Goal: Transaction & Acquisition: Purchase product/service

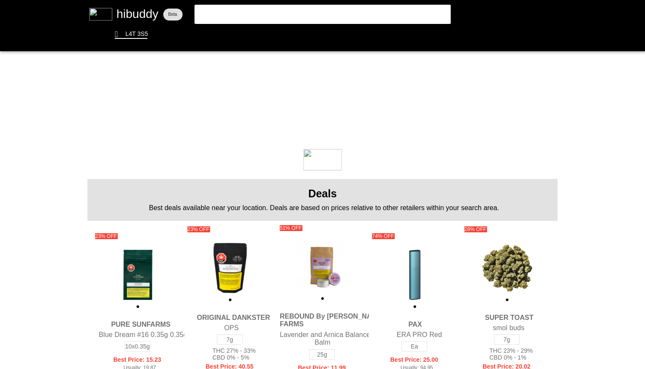
click at [314, 11] on flt-glass-pane at bounding box center [322, 184] width 645 height 369
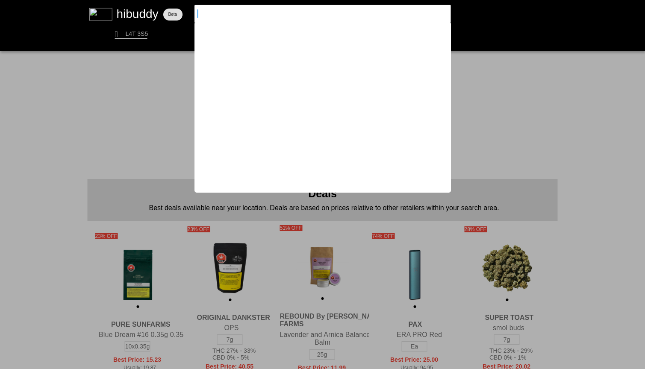
type input "w"
type input "[PERSON_NAME]"
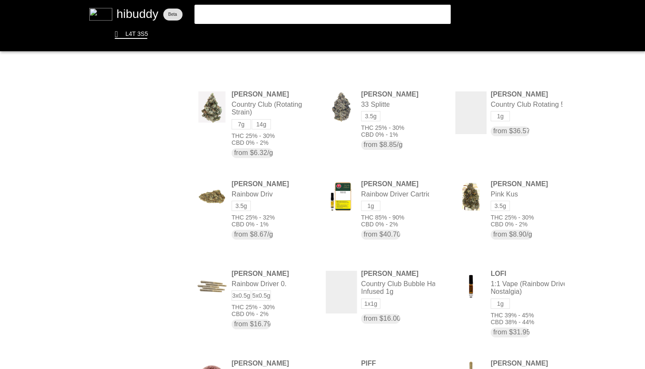
click at [296, 101] on flt-glass-pane at bounding box center [322, 184] width 645 height 369
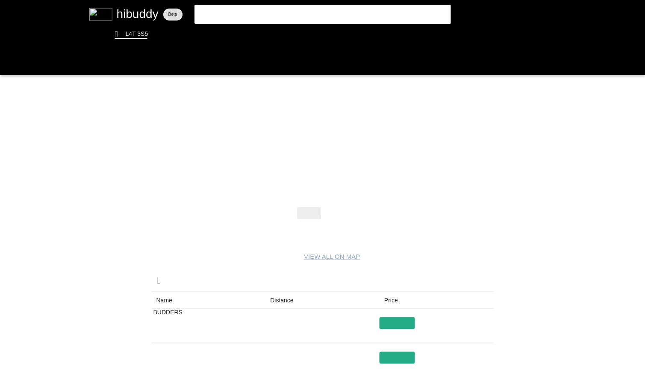
click at [341, 208] on flt-glass-pane at bounding box center [322, 184] width 645 height 369
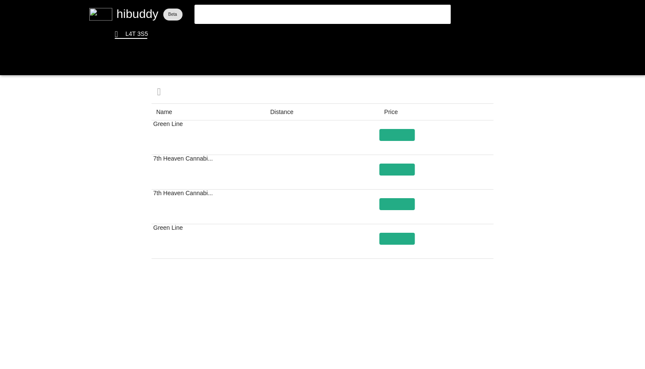
click at [358, 355] on flt-glass-pane at bounding box center [322, 184] width 645 height 369
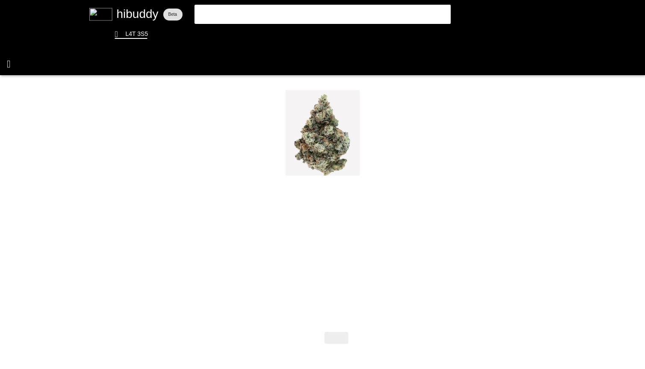
click at [8, 62] on flt-glass-pane at bounding box center [322, 184] width 645 height 369
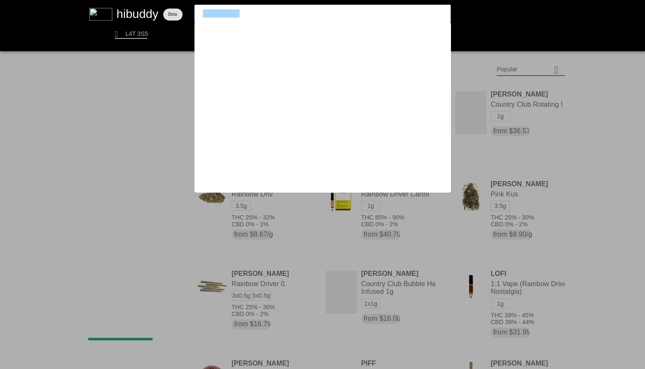
drag, startPoint x: 300, startPoint y: 15, endPoint x: 100, endPoint y: 16, distance: 200.5
click at [112, 16] on flt-glass-pane at bounding box center [322, 184] width 645 height 369
type input "gas face"
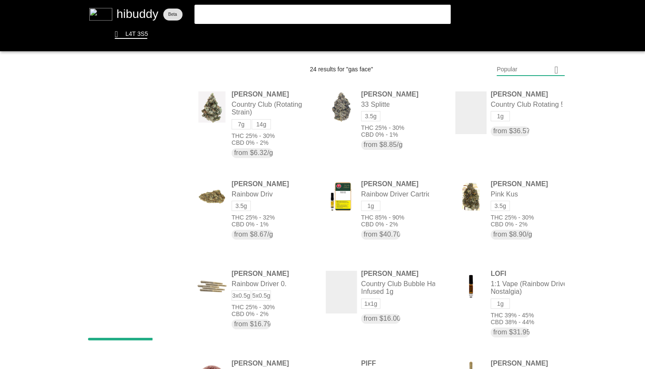
click at [346, 6] on flt-glass-pane at bounding box center [322, 184] width 645 height 369
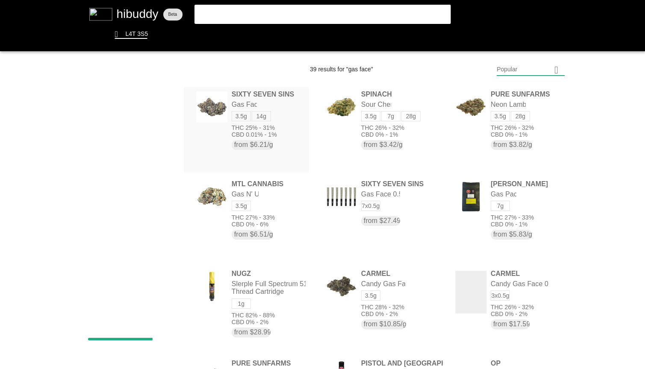
click at [293, 112] on flt-glass-pane at bounding box center [322, 184] width 645 height 369
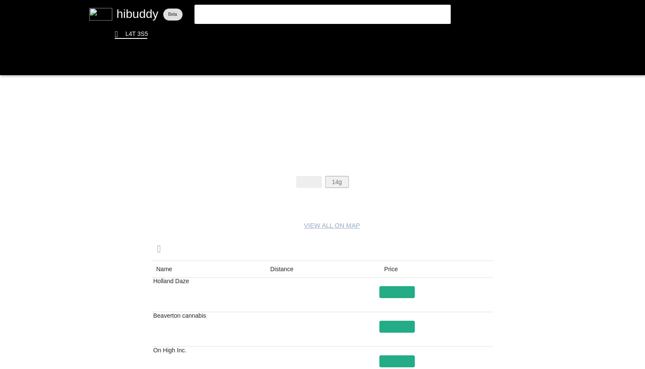
click at [344, 187] on flt-glass-pane at bounding box center [322, 184] width 645 height 369
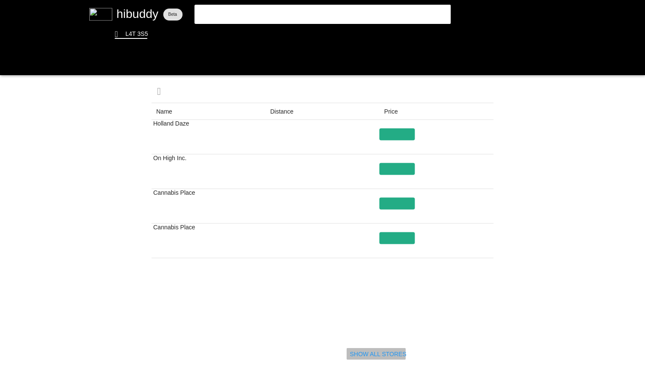
click at [381, 354] on flt-glass-pane at bounding box center [322, 184] width 645 height 369
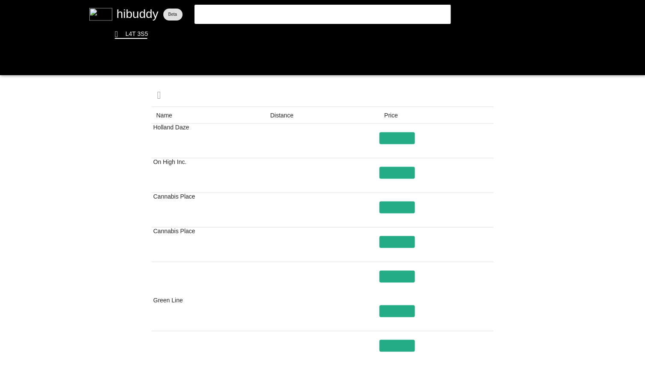
click at [512, 174] on flt-glass-pane at bounding box center [322, 184] width 645 height 369
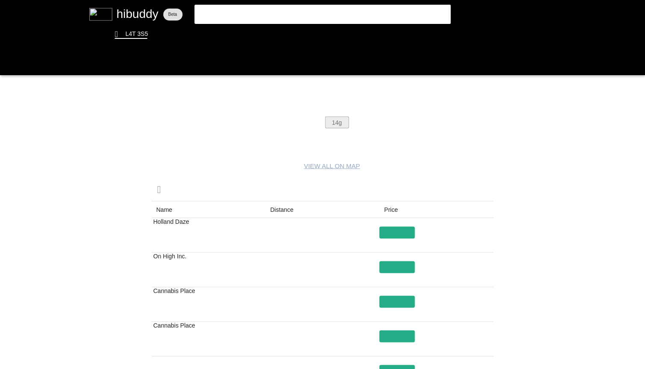
click at [326, 121] on flt-glass-pane at bounding box center [322, 184] width 645 height 369
click at [339, 123] on flt-glass-pane at bounding box center [322, 184] width 645 height 369
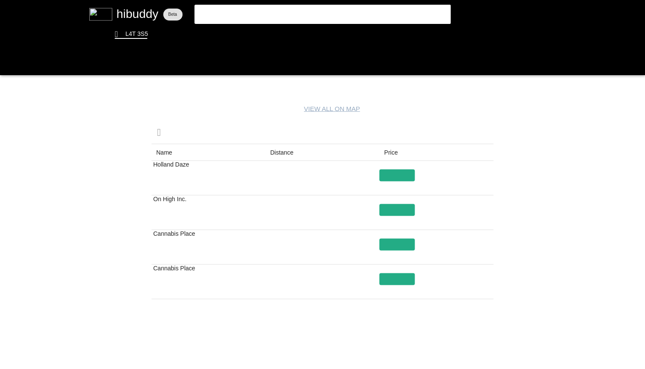
click at [529, 195] on flt-glass-pane at bounding box center [322, 184] width 645 height 369
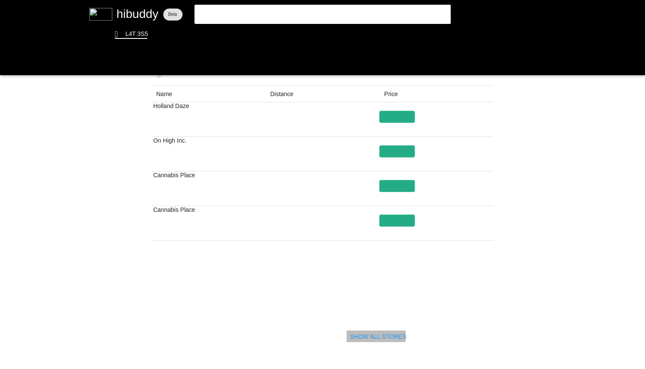
click at [388, 339] on flt-glass-pane at bounding box center [322, 184] width 645 height 369
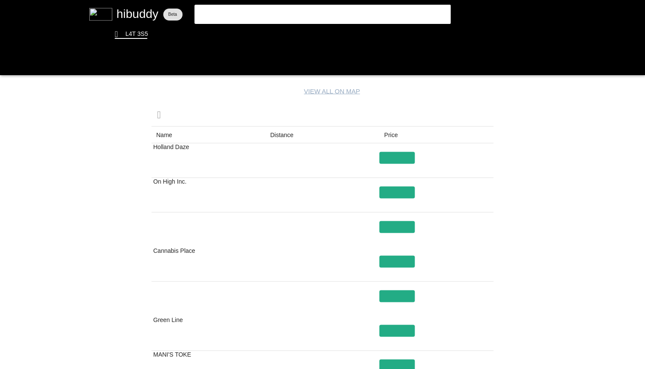
click at [524, 206] on flt-glass-pane at bounding box center [322, 184] width 645 height 369
click at [524, 205] on flt-glass-pane at bounding box center [322, 184] width 645 height 369
click at [512, 181] on flt-glass-pane at bounding box center [322, 184] width 645 height 369
